Goal: Task Accomplishment & Management: Check status

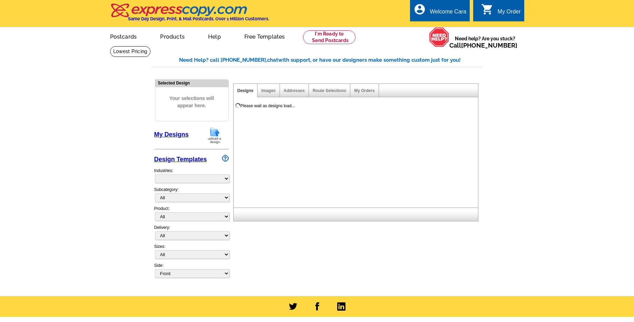
select select "785"
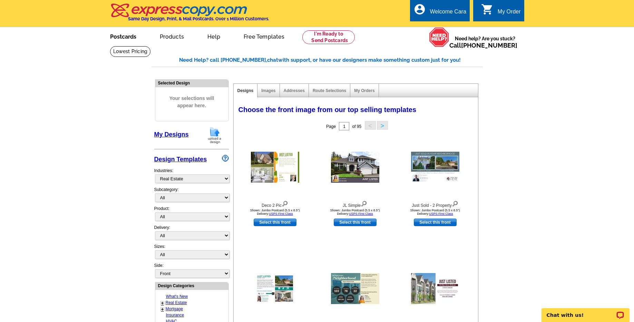
click at [125, 34] on link "Postcards" at bounding box center [123, 36] width 48 height 16
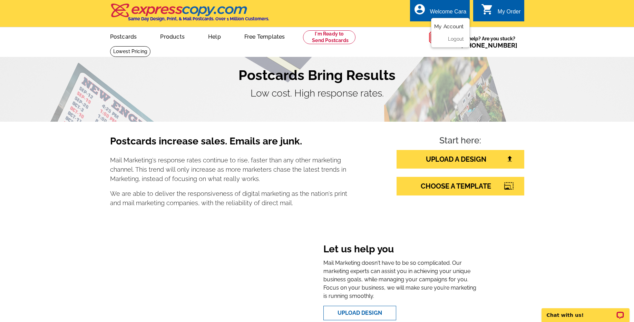
drag, startPoint x: 449, startPoint y: 23, endPoint x: 443, endPoint y: 27, distance: 6.9
click at [449, 23] on link "My Account" at bounding box center [449, 26] width 30 height 6
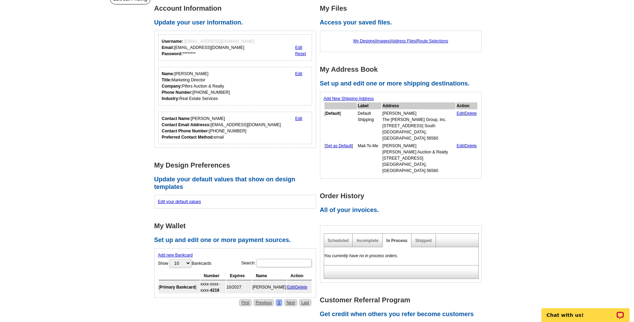
click at [426, 234] on div "Shipped" at bounding box center [423, 240] width 24 height 13
click at [426, 238] on link "Shipped" at bounding box center [423, 240] width 16 height 5
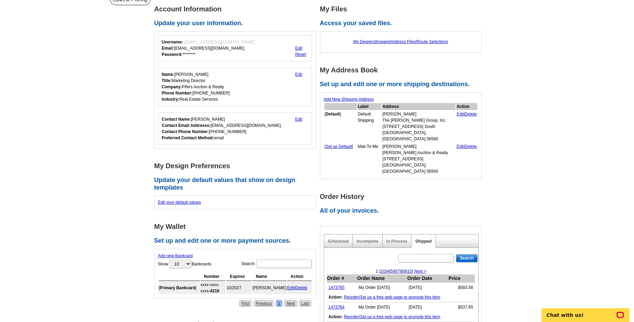
scroll to position [136, 0]
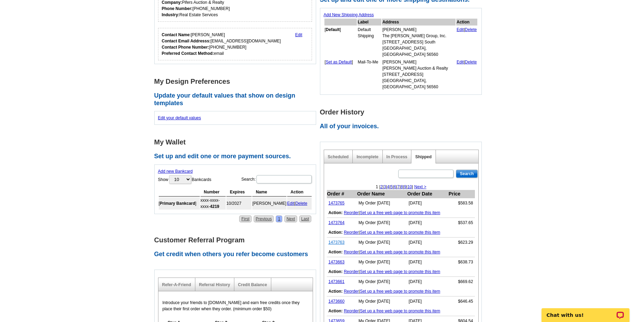
click at [342, 240] on link "1473763" at bounding box center [336, 242] width 16 height 5
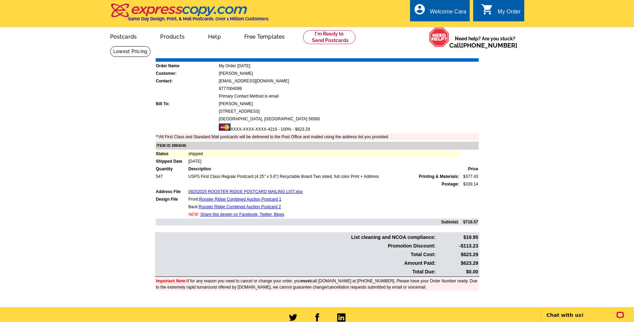
drag, startPoint x: 464, startPoint y: 264, endPoint x: 477, endPoint y: 264, distance: 13.1
click at [477, 264] on td "$623.29" at bounding box center [457, 263] width 42 height 8
copy td "623.29"
drag, startPoint x: 522, startPoint y: 245, endPoint x: 466, endPoint y: 107, distance: 149.0
click at [522, 244] on main "Order Number: 1473763 Download Invoice | Print Invoice Order Name My Order 2025…" at bounding box center [317, 176] width 634 height 261
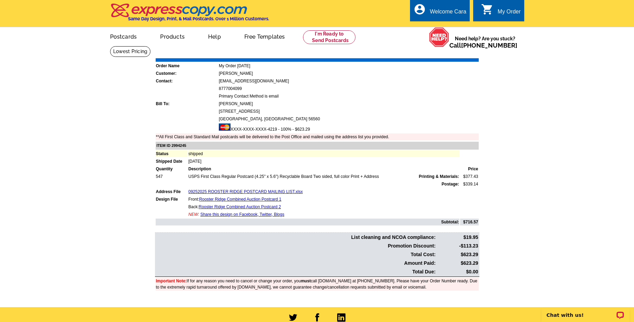
click at [426, 55] on link "Download Invoice" at bounding box center [416, 53] width 49 height 6
drag, startPoint x: 529, startPoint y: 100, endPoint x: 428, endPoint y: 3, distance: 140.3
click at [517, 78] on main "Order Number: 1473763 Download Invoice | Print Invoice Order Name My Order 2025…" at bounding box center [317, 176] width 634 height 261
click at [452, 26] on link "My Account" at bounding box center [449, 26] width 30 height 6
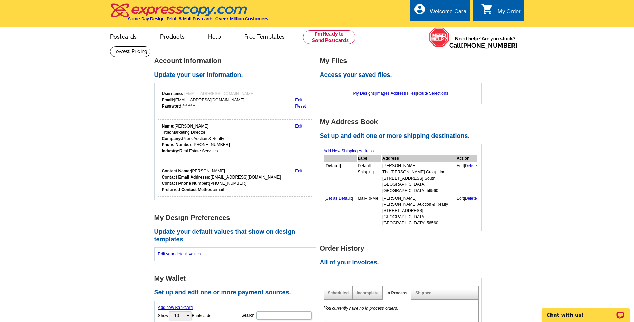
click at [540, 205] on main "Account Information Update your user information. Username: [EMAIL_ADDRESS][DOM…" at bounding box center [317, 297] width 634 height 502
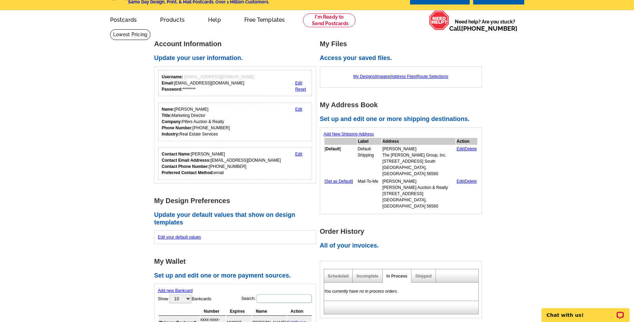
scroll to position [18, 0]
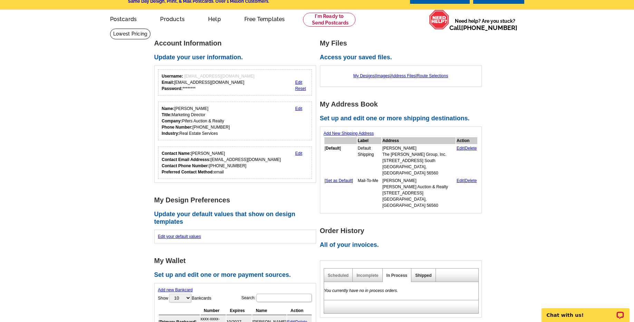
click at [427, 273] on link "Shipped" at bounding box center [423, 275] width 16 height 5
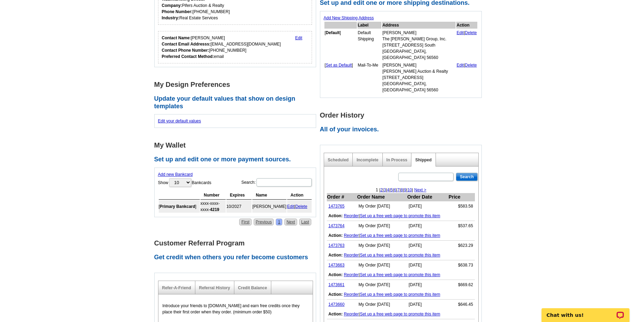
scroll to position [133, 0]
click at [336, 224] on link "1473764" at bounding box center [336, 226] width 16 height 5
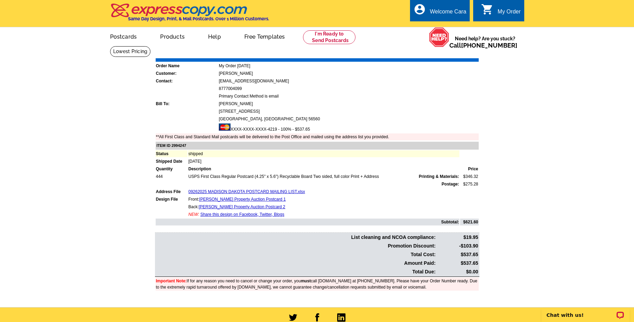
drag, startPoint x: 465, startPoint y: 263, endPoint x: 478, endPoint y: 263, distance: 12.8
click at [478, 263] on td "$537.65" at bounding box center [457, 263] width 42 height 8
drag, startPoint x: 466, startPoint y: 263, endPoint x: 477, endPoint y: 264, distance: 11.4
click at [477, 264] on td "$537.65" at bounding box center [457, 263] width 42 height 8
copy td "537.65"
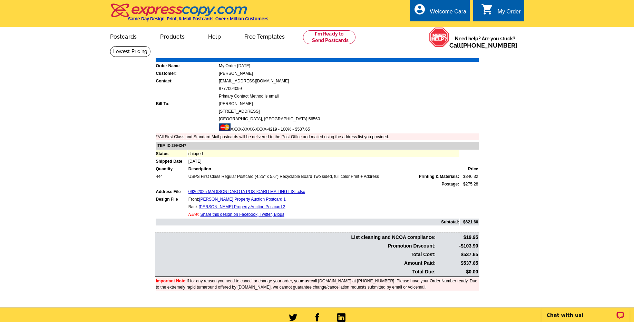
click at [534, 229] on main "Order Number: 1473764 Download Invoice | Print Invoice Order Name My Order 2025…" at bounding box center [317, 176] width 634 height 261
click at [417, 56] on link "Download Invoice" at bounding box center [416, 53] width 49 height 6
drag, startPoint x: 547, startPoint y: 115, endPoint x: 447, endPoint y: 7, distance: 146.9
click at [546, 115] on main "Order Number: 1473764 Download Invoice | Print Invoice Order Name My Order 2025…" at bounding box center [317, 176] width 634 height 261
drag, startPoint x: 452, startPoint y: 25, endPoint x: 435, endPoint y: 28, distance: 17.2
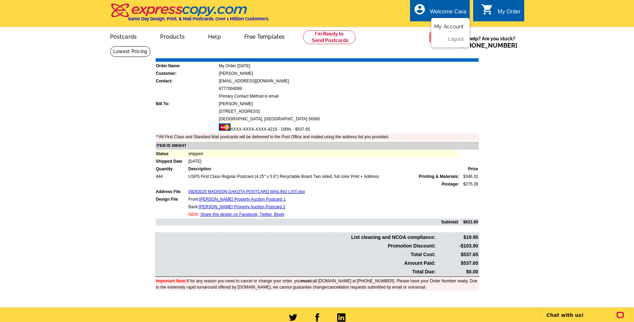
click at [452, 25] on link "My Account" at bounding box center [449, 26] width 30 height 6
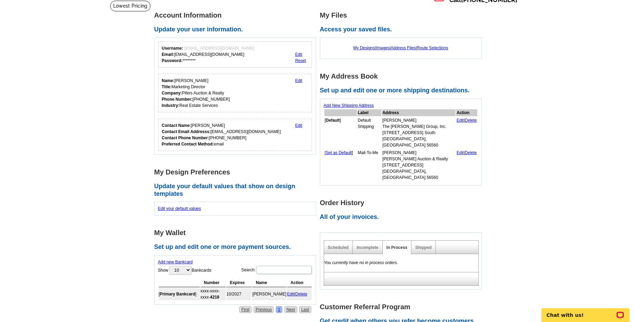
scroll to position [63, 0]
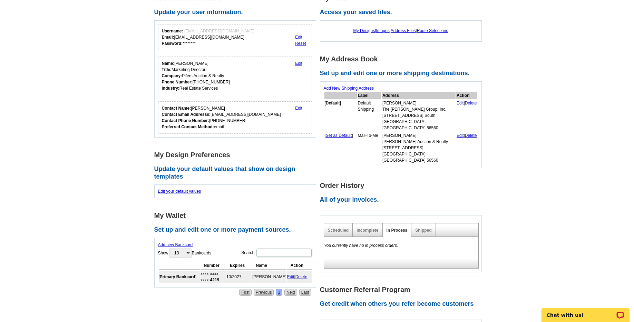
click at [425, 223] on div "Shipped" at bounding box center [423, 229] width 24 height 13
click at [426, 228] on link "Shipped" at bounding box center [423, 230] width 16 height 5
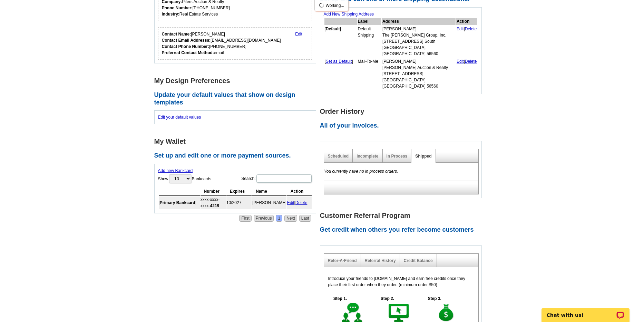
scroll to position [200, 0]
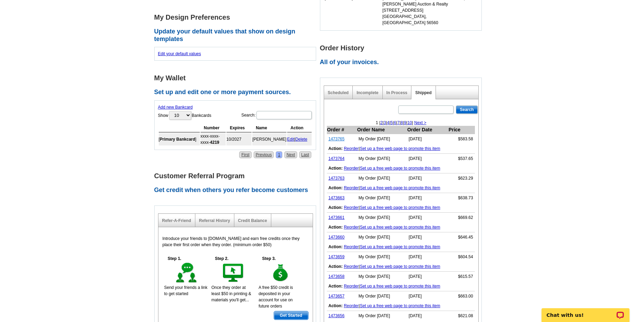
click at [340, 137] on link "1473765" at bounding box center [336, 139] width 16 height 5
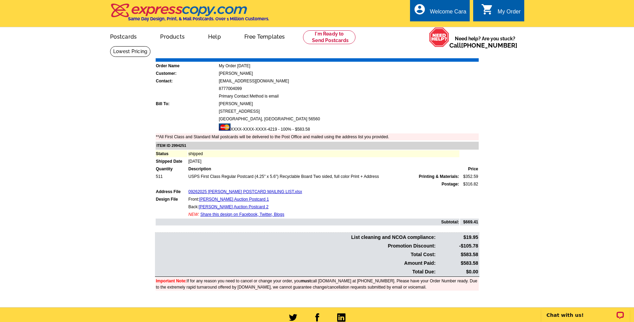
drag, startPoint x: 465, startPoint y: 263, endPoint x: 478, endPoint y: 263, distance: 12.8
click at [478, 263] on td "$583.58" at bounding box center [457, 263] width 42 height 8
copy td "583.58"
drag, startPoint x: 431, startPoint y: 112, endPoint x: 435, endPoint y: 73, distance: 38.8
click at [431, 112] on td "[STREET_ADDRESS]" at bounding box center [348, 111] width 260 height 7
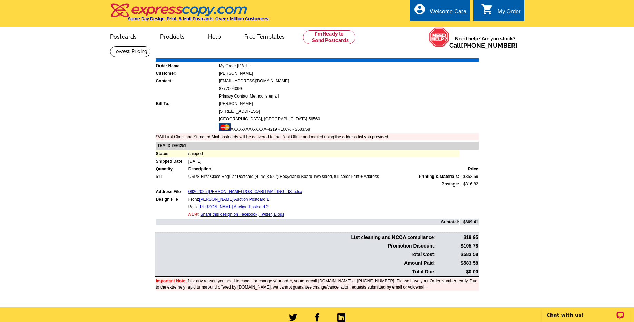
click at [422, 55] on link "Download Invoice" at bounding box center [416, 53] width 49 height 6
